Goal: Go to known website: Access a specific website the user already knows

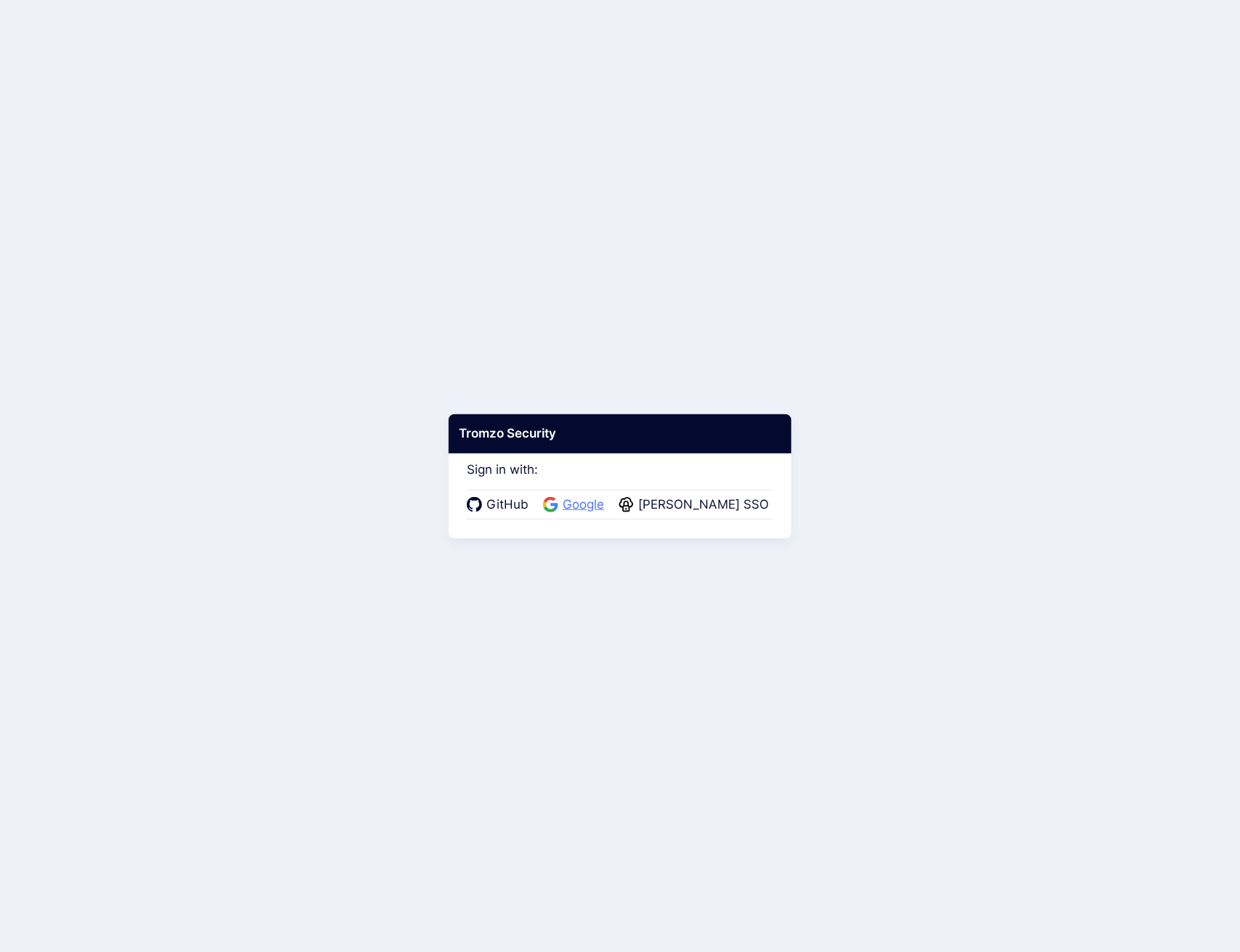
click at [585, 507] on span "Google" at bounding box center [583, 505] width 50 height 19
